Goal: Transaction & Acquisition: Book appointment/travel/reservation

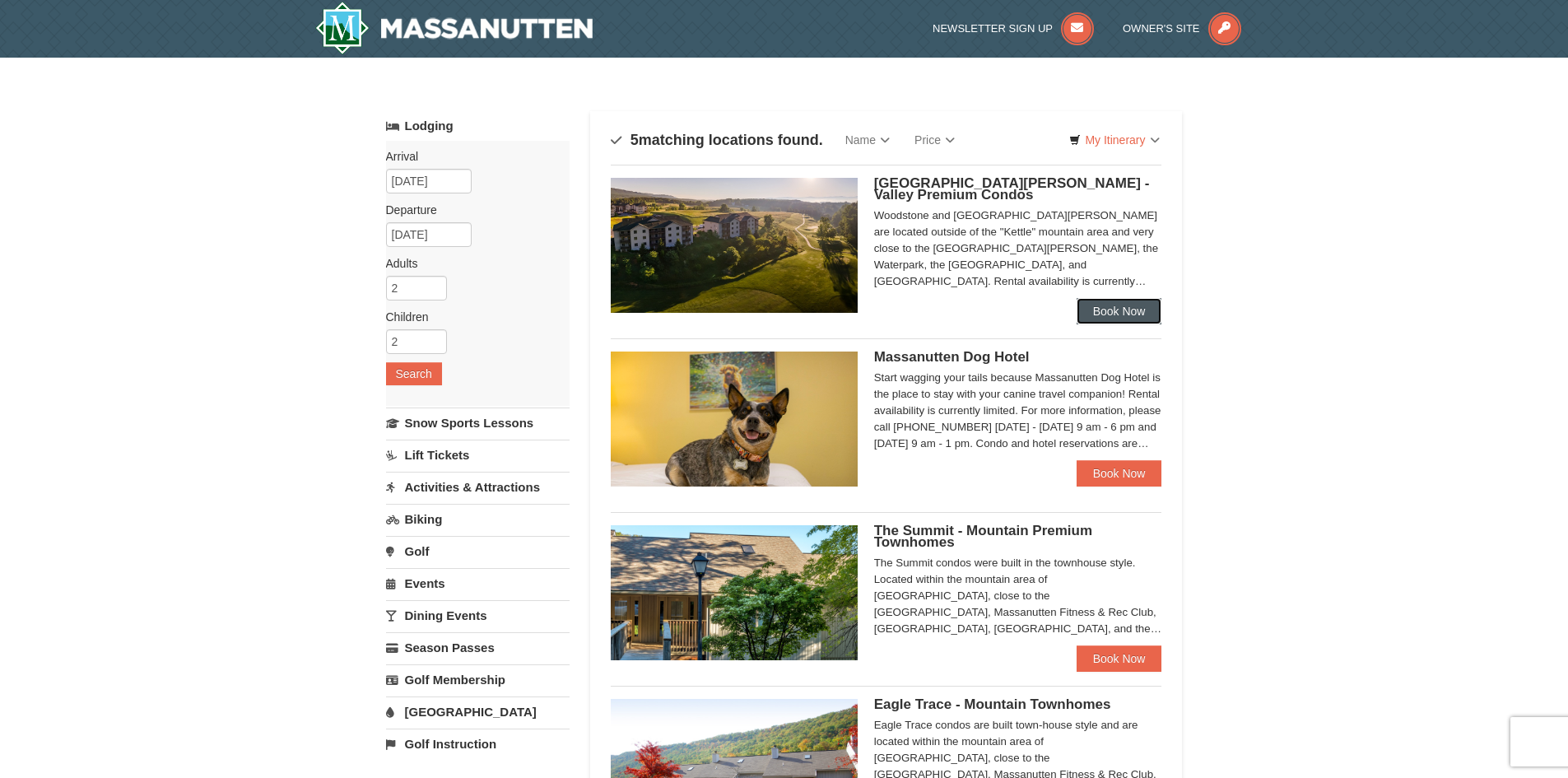
click at [1095, 318] on link "Book Now" at bounding box center [1120, 311] width 86 height 26
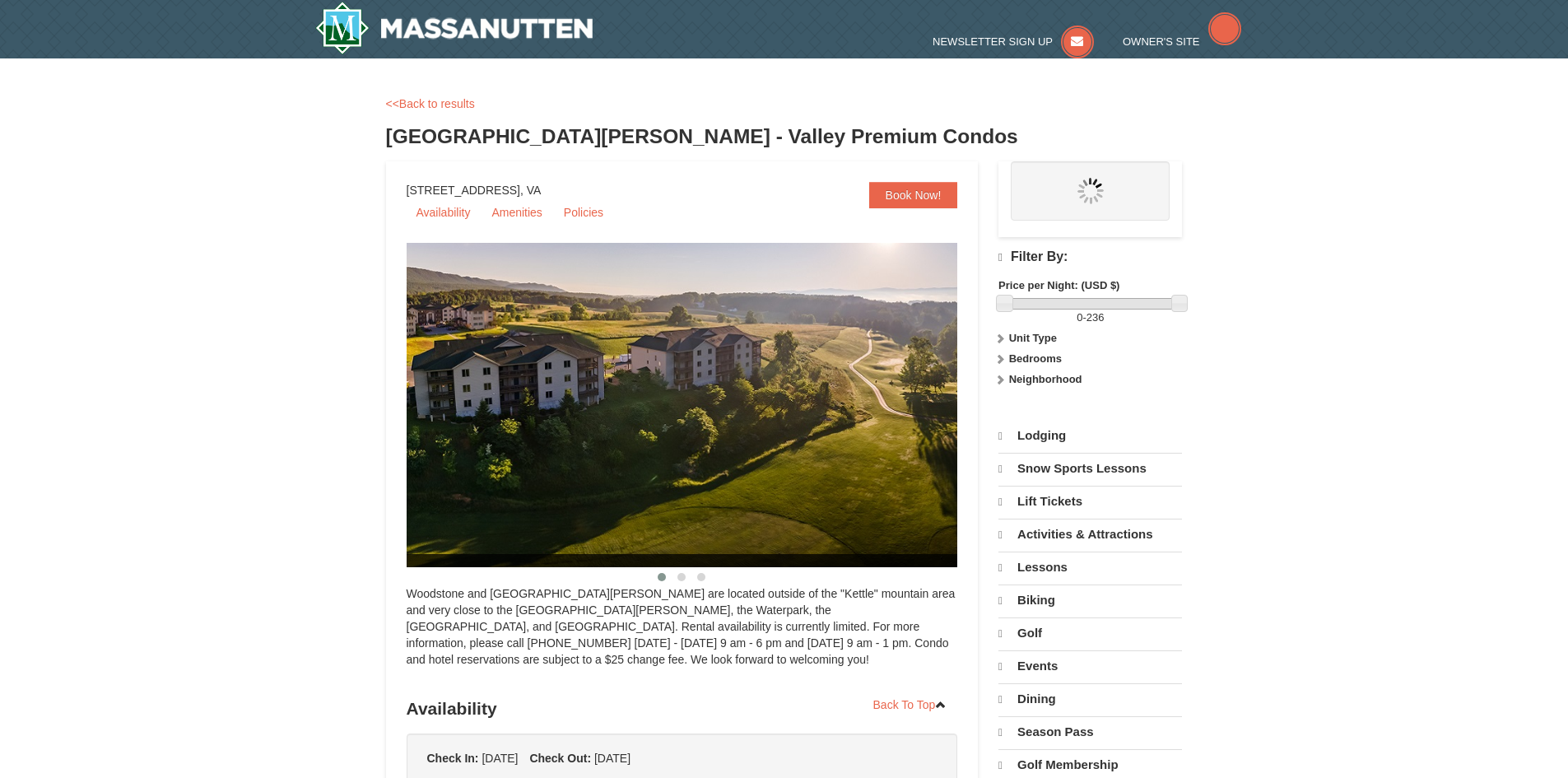
select select "9"
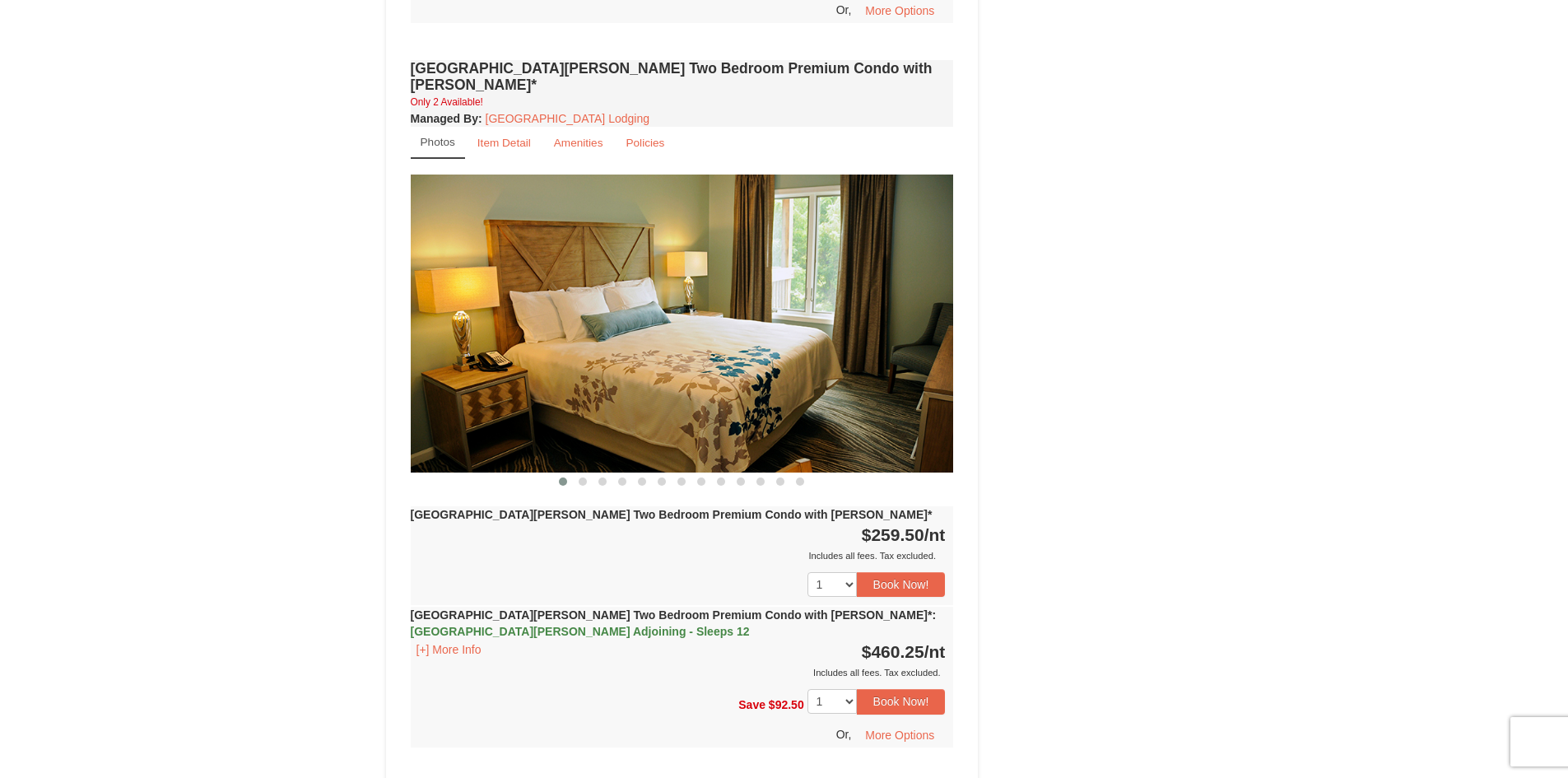
scroll to position [2964, 0]
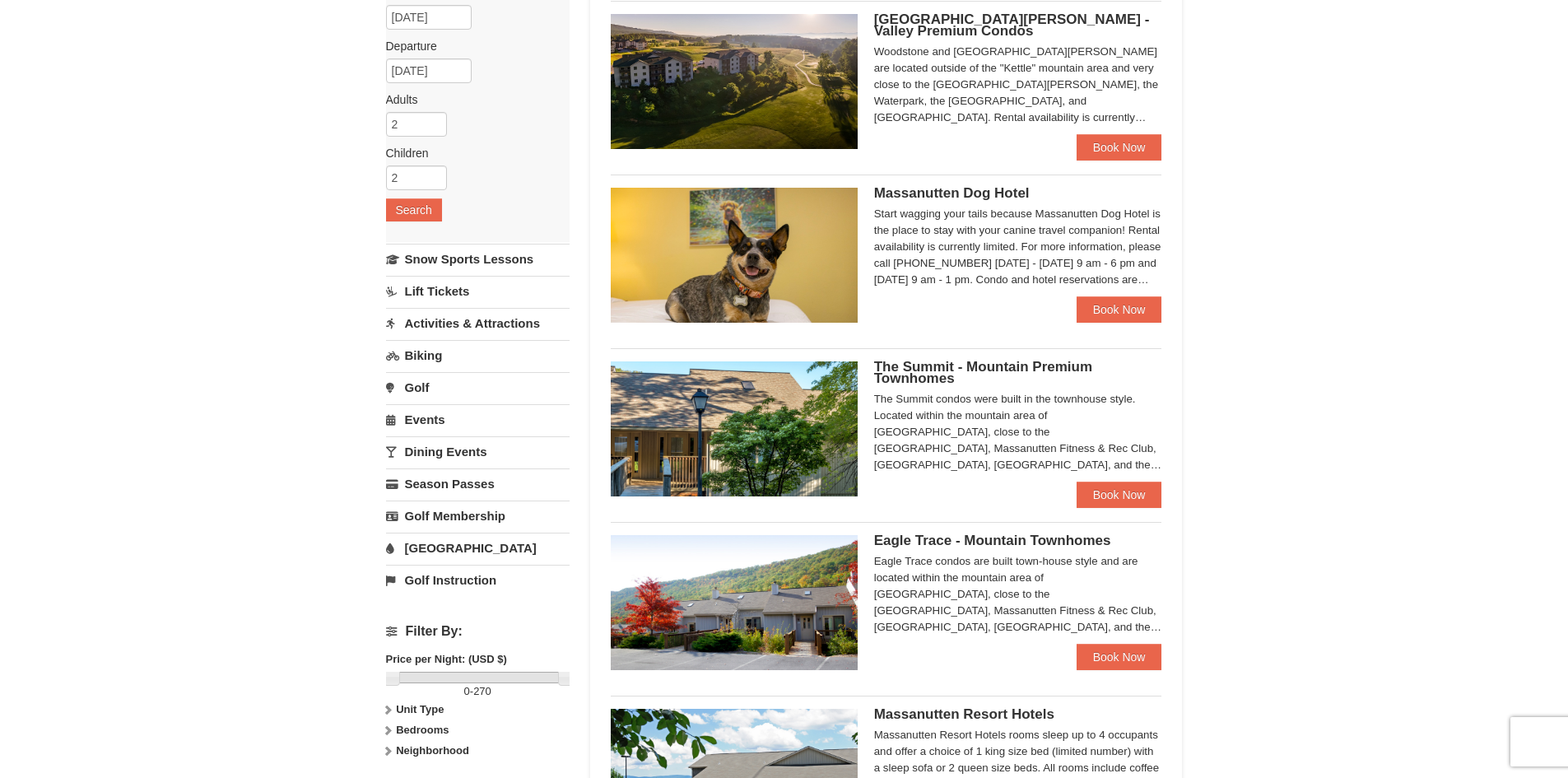
scroll to position [329, 0]
